Goal: Transaction & Acquisition: Purchase product/service

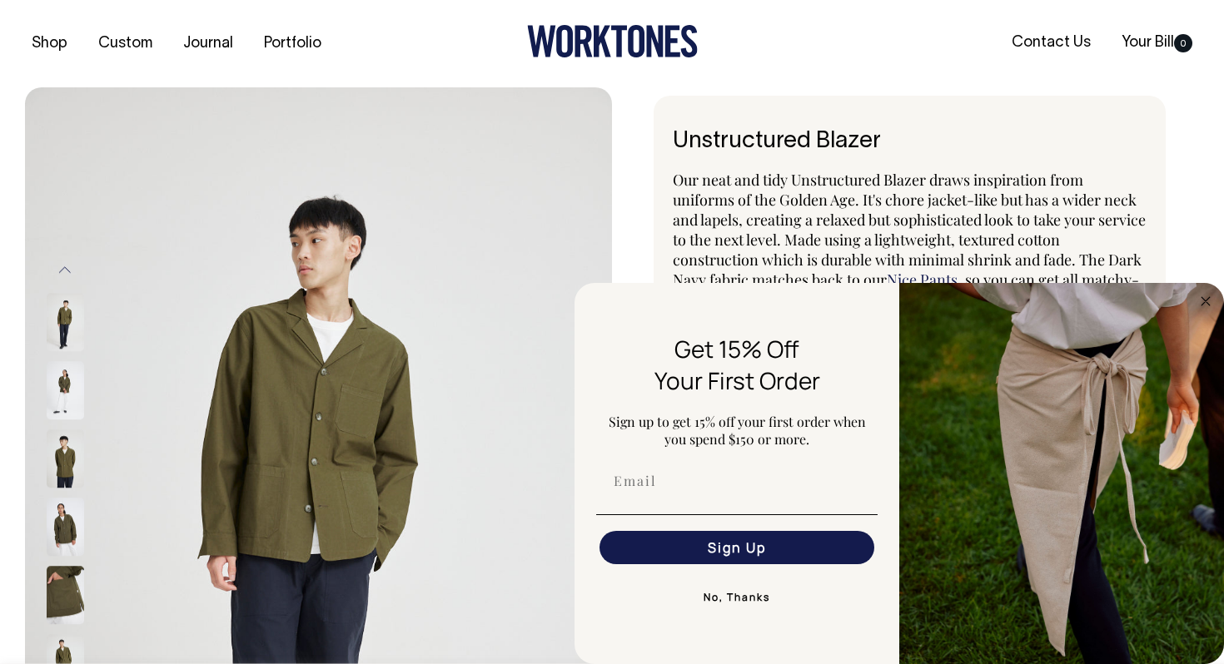
select select "Olive"
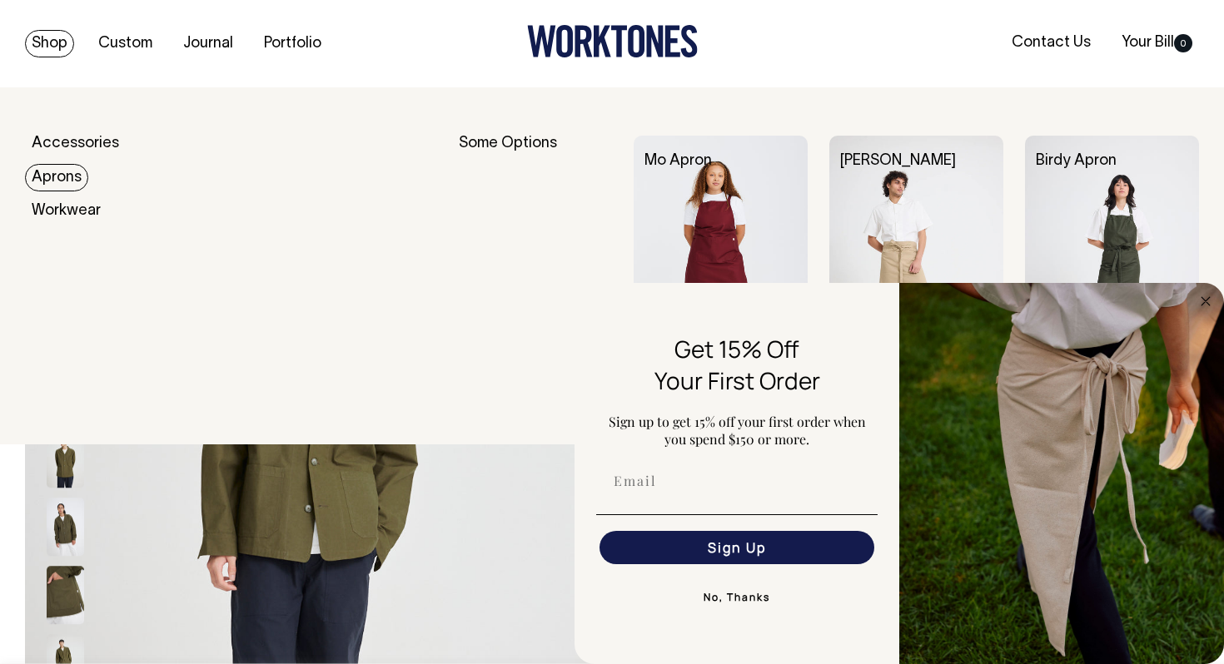
click at [71, 176] on link "Aprons" at bounding box center [56, 177] width 63 height 27
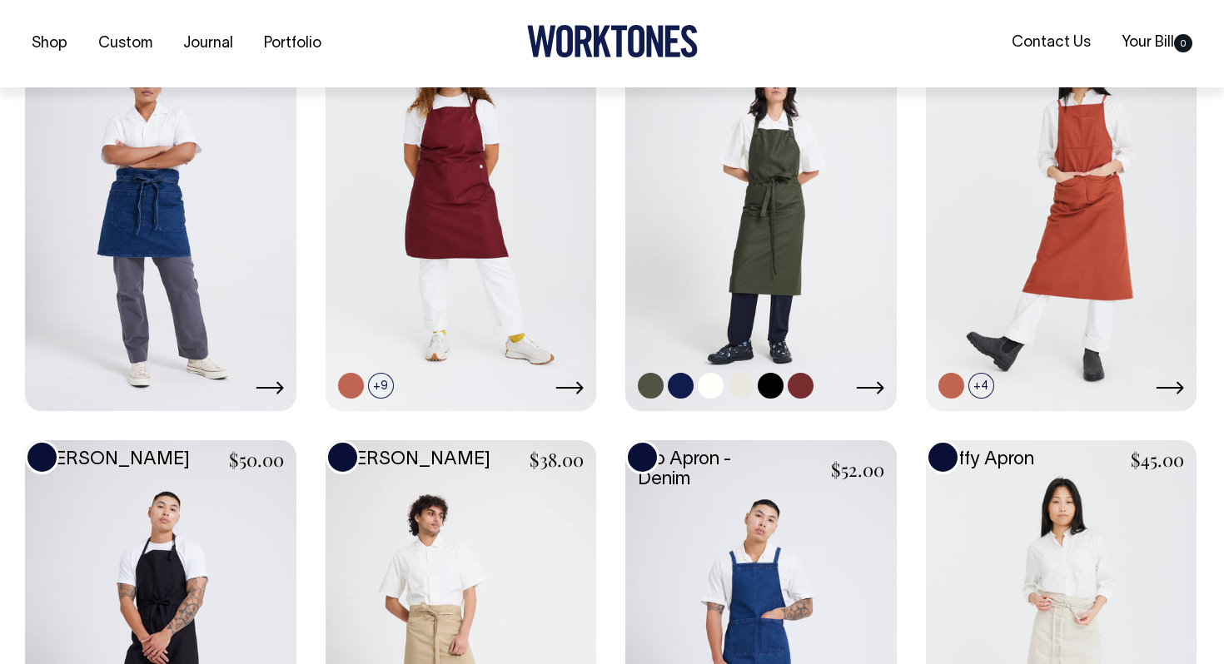
scroll to position [508, 0]
click at [769, 217] on link at bounding box center [760, 205] width 271 height 403
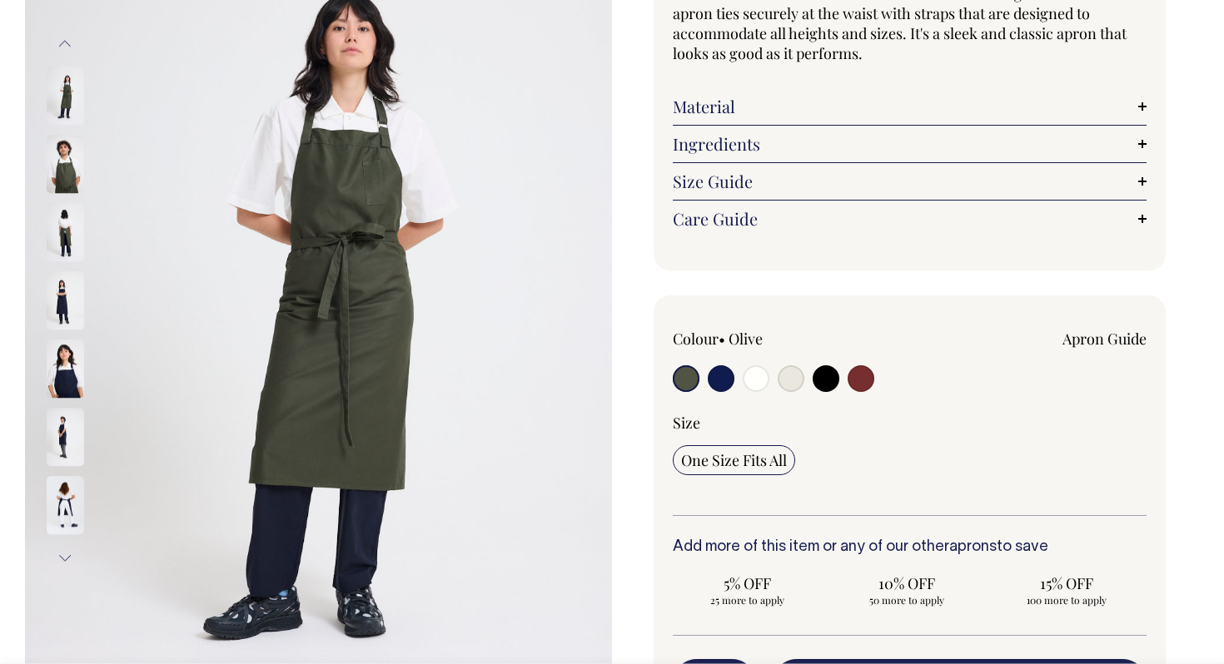
click at [65, 557] on button "Next" at bounding box center [64, 558] width 25 height 37
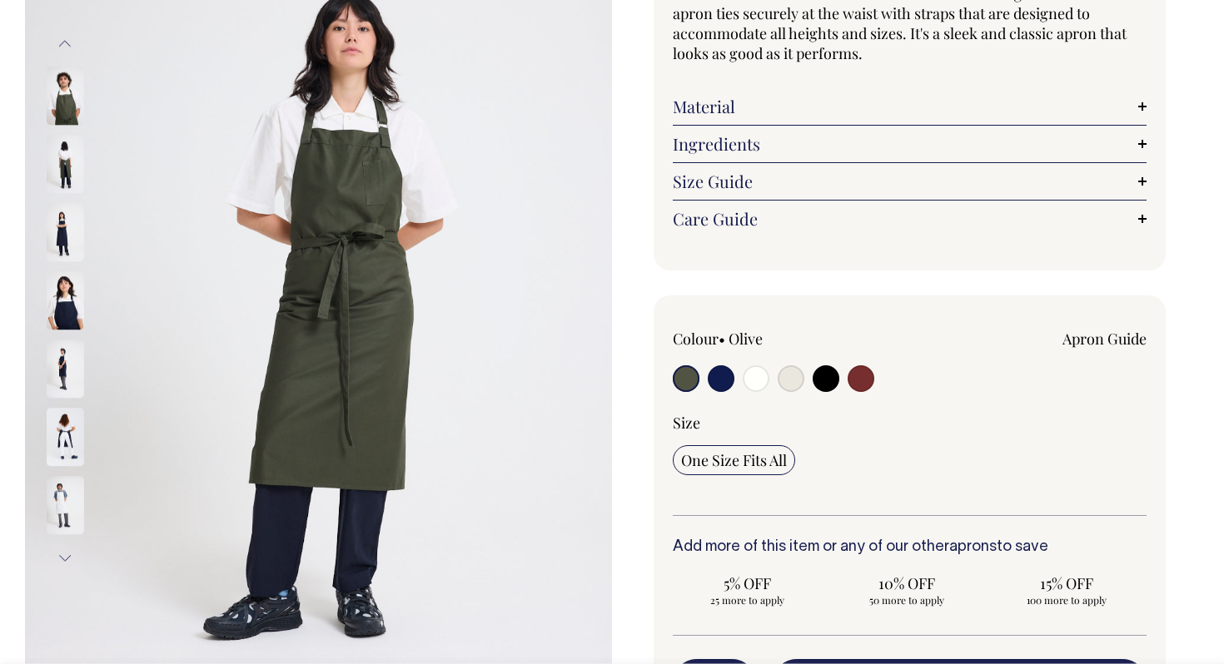
scroll to position [227, 0]
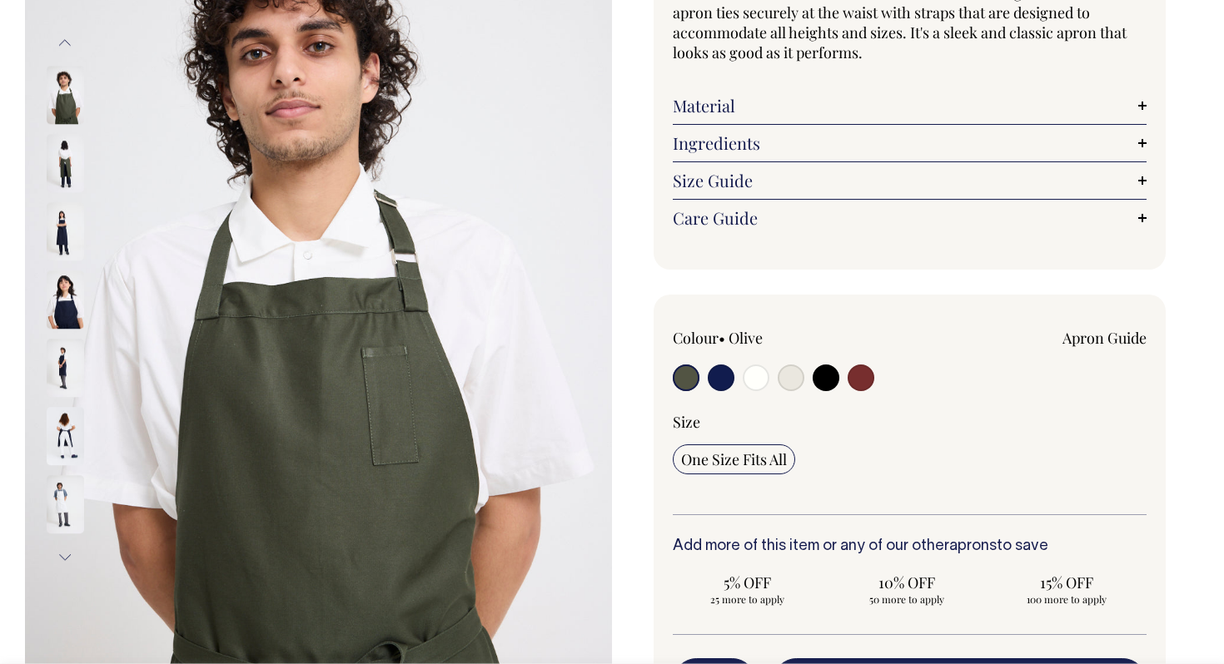
click at [65, 557] on button "Next" at bounding box center [64, 558] width 25 height 37
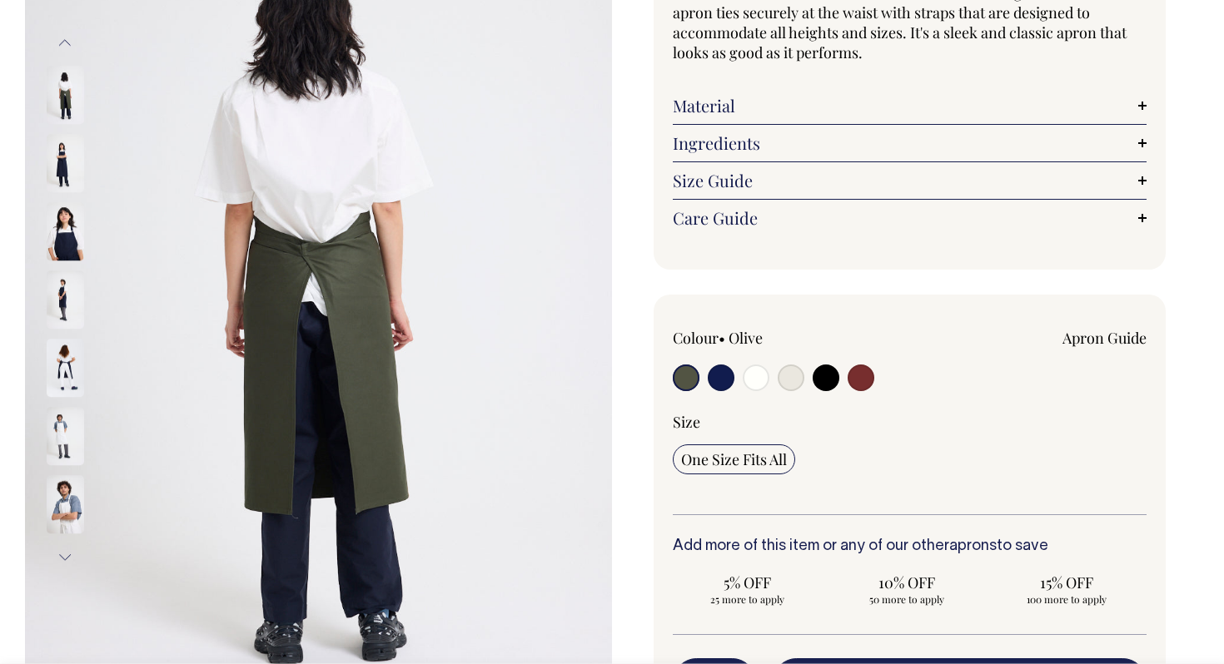
click at [74, 528] on img at bounding box center [65, 505] width 37 height 58
